Goal: Task Accomplishment & Management: Manage account settings

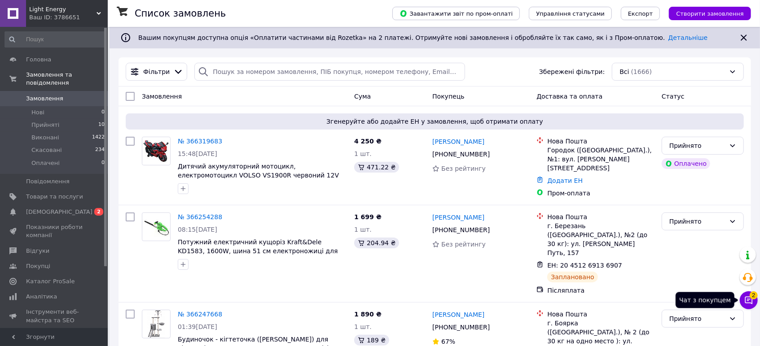
click at [752, 299] on span "2" at bounding box center [753, 296] width 8 height 8
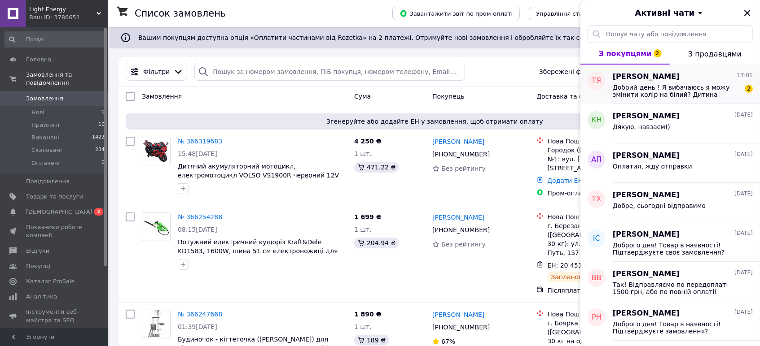
click at [652, 94] on span "Добрий день ! Я вибачаюсь я можу змінити колір на білий? Дитина категорично не …" at bounding box center [676, 91] width 127 height 14
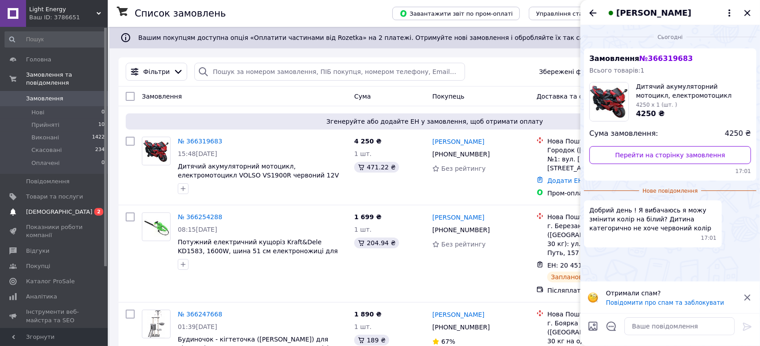
click at [57, 208] on span "[DEMOGRAPHIC_DATA]" at bounding box center [59, 212] width 66 height 8
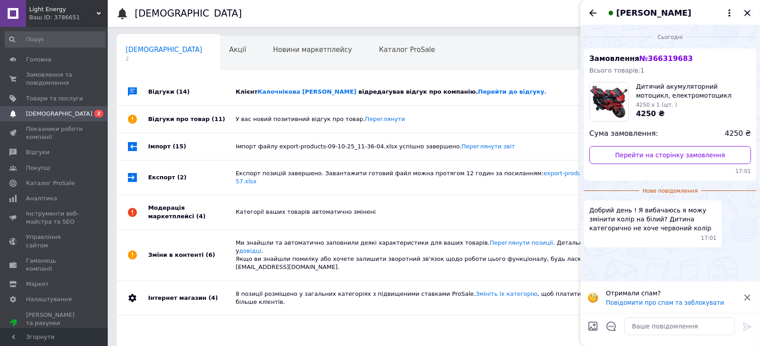
click at [748, 13] on icon "Закрити" at bounding box center [747, 13] width 6 height 6
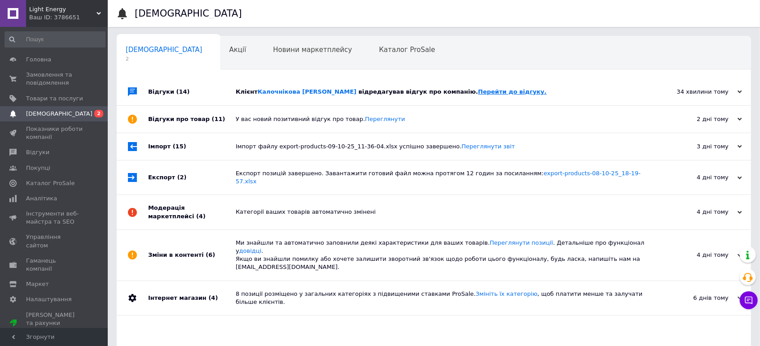
click at [478, 89] on link "Перейти до відгуку." at bounding box center [512, 91] width 69 height 7
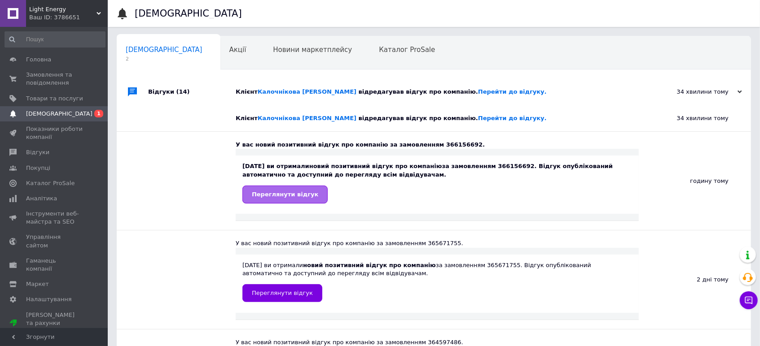
click at [290, 191] on span "Переглянути відгук" at bounding box center [285, 194] width 66 height 7
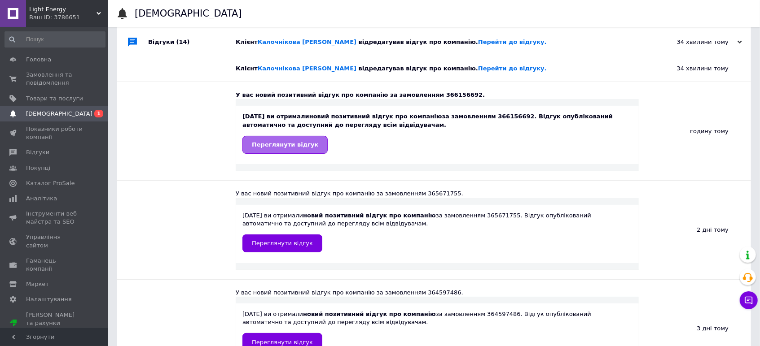
click at [298, 143] on span "Переглянути відгук" at bounding box center [285, 144] width 66 height 7
click at [362, 42] on span "відредагував відгук про компанію. Перейти до відгуку." at bounding box center [453, 42] width 188 height 7
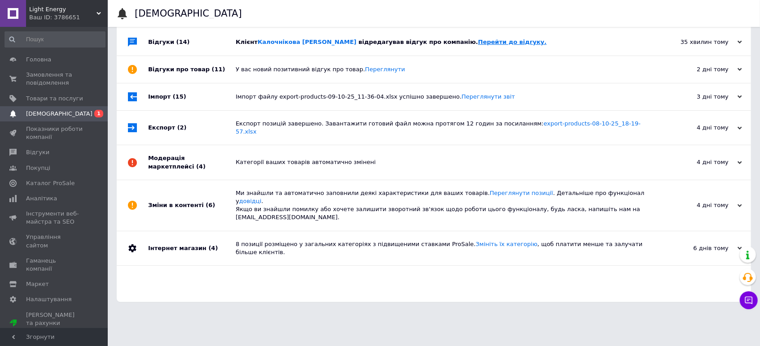
click at [478, 43] on link "Перейти до відгуку." at bounding box center [512, 42] width 69 height 7
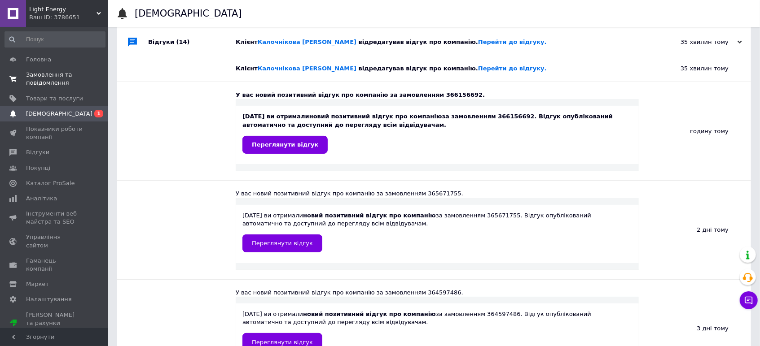
click at [31, 72] on span "Замовлення та повідомлення" at bounding box center [54, 79] width 57 height 16
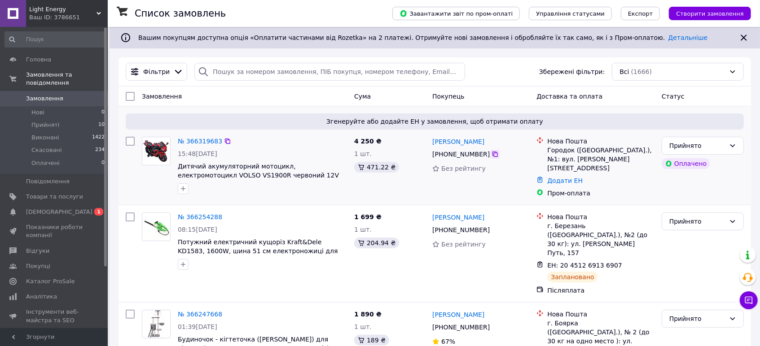
click at [491, 155] on icon at bounding box center [494, 154] width 7 height 7
click at [745, 302] on icon at bounding box center [749, 301] width 8 height 8
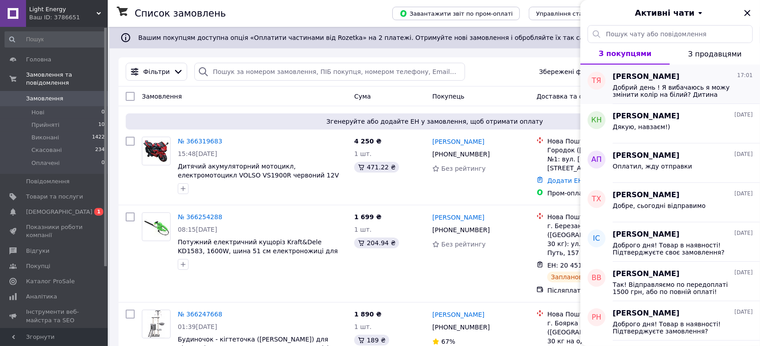
click at [664, 85] on span "Добрий день ! Я вибачаюсь я можу змінити колір на білий? Дитина категорично не …" at bounding box center [676, 91] width 127 height 14
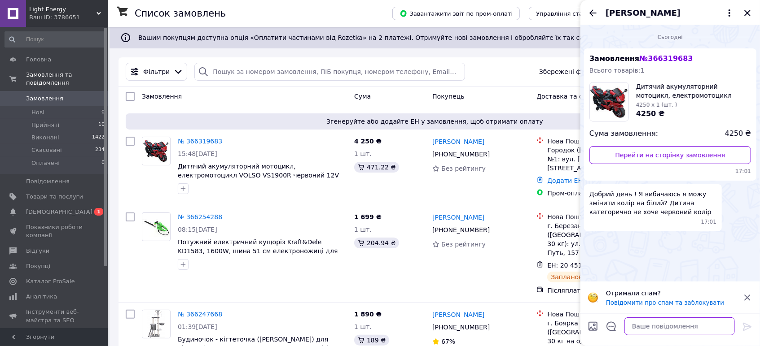
click at [664, 319] on textarea at bounding box center [679, 327] width 110 height 18
type textarea "д"
type textarea "L"
click at [197, 143] on link "№ 366319683" at bounding box center [200, 141] width 44 height 7
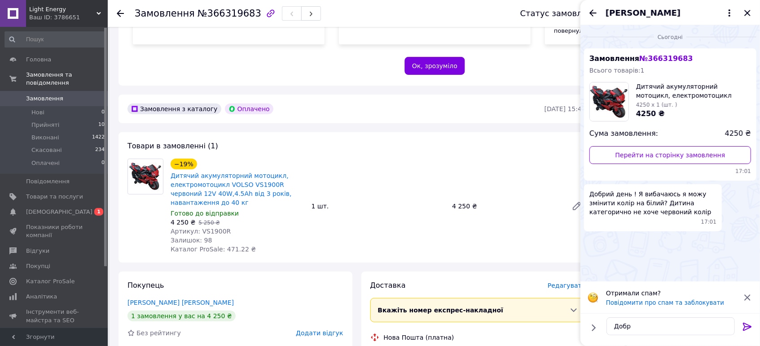
scroll to position [149, 0]
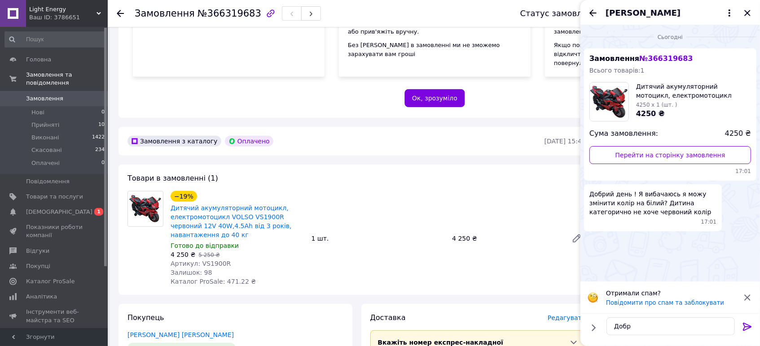
click at [741, 11] on div "[PERSON_NAME]" at bounding box center [669, 12] width 179 height 25
click at [650, 326] on textarea "Добр" at bounding box center [670, 327] width 128 height 18
type textarea "Д"
click at [749, 10] on icon "Закрити" at bounding box center [747, 13] width 6 height 6
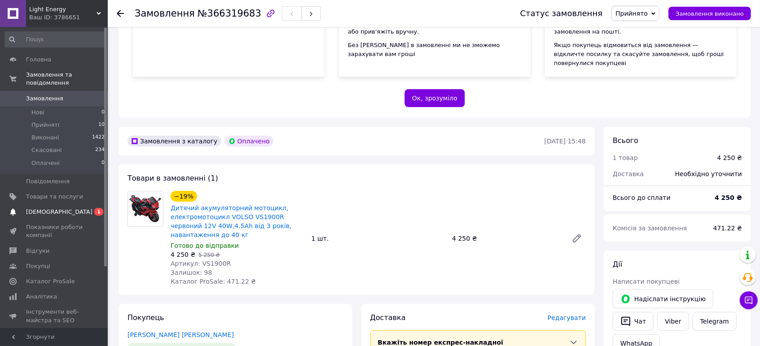
click at [50, 208] on span "[DEMOGRAPHIC_DATA]" at bounding box center [59, 212] width 66 height 8
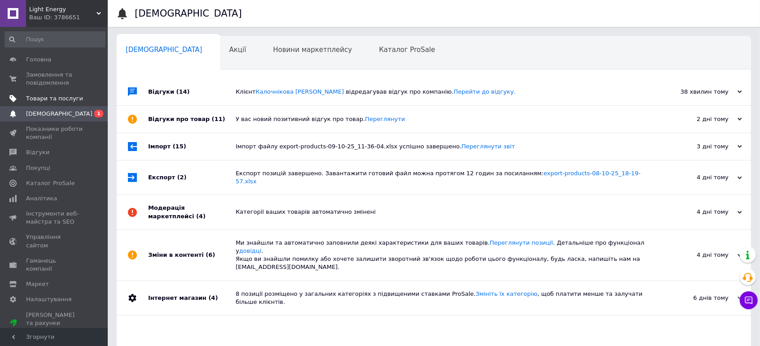
click at [49, 97] on span "Товари та послуги" at bounding box center [54, 99] width 57 height 8
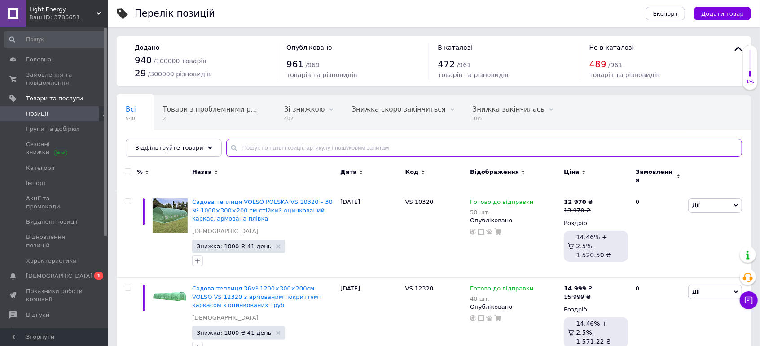
click at [291, 150] on input "text" at bounding box center [484, 148] width 516 height 18
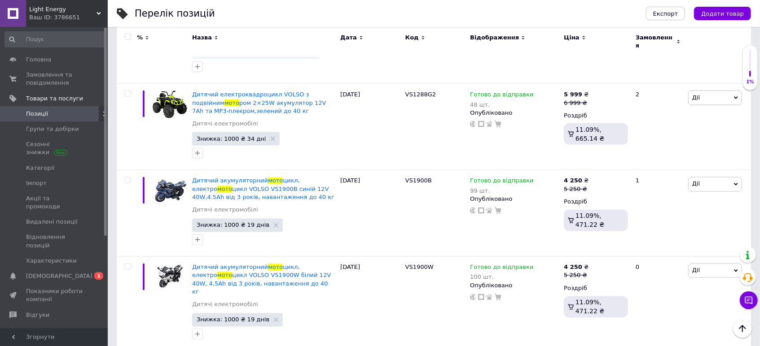
scroll to position [1047, 0]
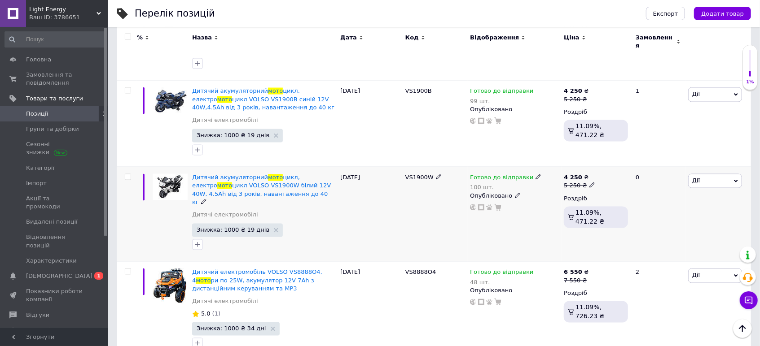
type input "мото"
drag, startPoint x: 403, startPoint y: 140, endPoint x: 433, endPoint y: 142, distance: 29.2
click at [433, 167] on div "VS1900W" at bounding box center [435, 214] width 65 height 95
copy div "VS1900W"
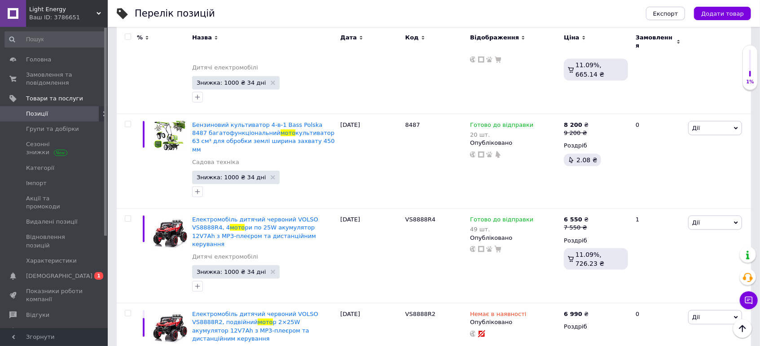
scroll to position [548, 0]
